Goal: Task Accomplishment & Management: Manage account settings

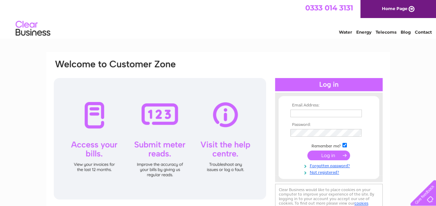
type input "[PERSON_NAME][EMAIL_ADDRESS][PERSON_NAME][DOMAIN_NAME]"
click at [333, 156] on input "submit" at bounding box center [328, 155] width 43 height 10
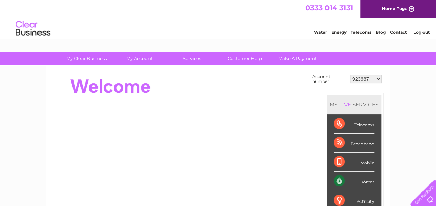
click at [377, 77] on select "923687 30321767 30321768 30321769 30321770" at bounding box center [366, 79] width 32 height 8
click at [377, 78] on select "923687 30321767 30321768 30321769 30321770" at bounding box center [366, 79] width 32 height 8
click at [369, 80] on select "923687 30321767 30321768 30321769 30321770" at bounding box center [366, 79] width 32 height 8
